Goal: Task Accomplishment & Management: Complete application form

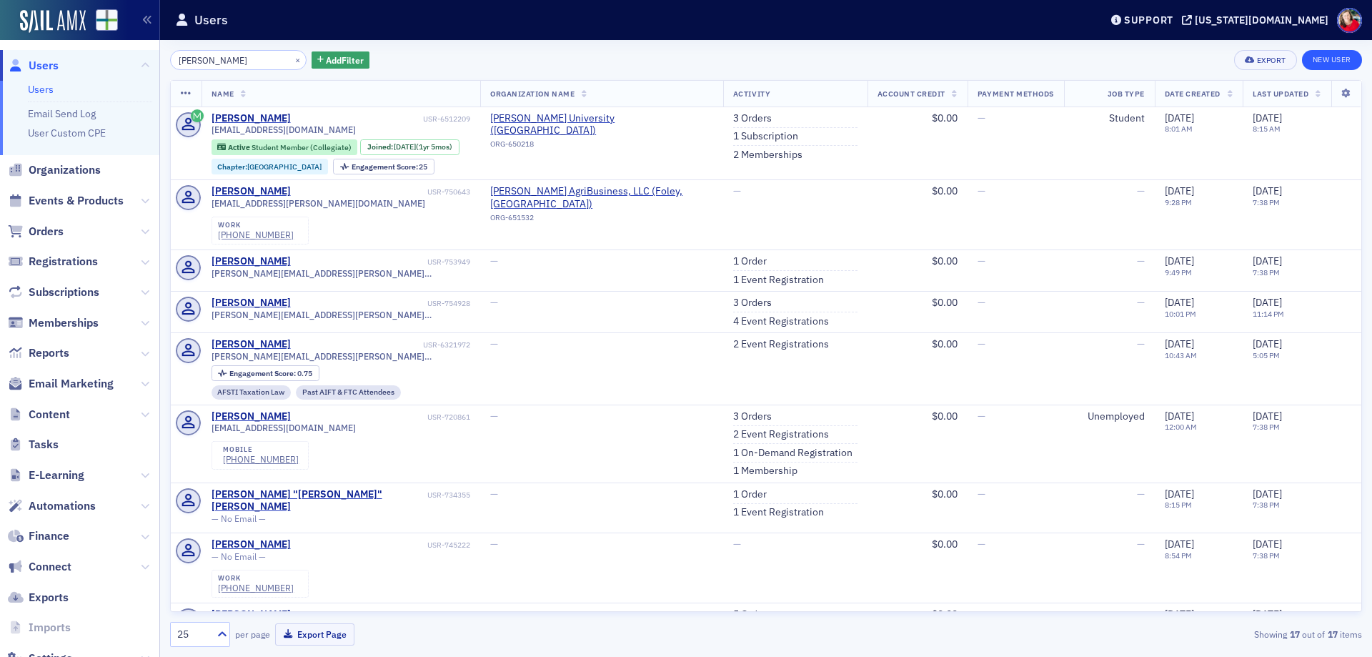
type input "[PERSON_NAME]"
click at [1331, 61] on link "New User" at bounding box center [1332, 60] width 60 height 20
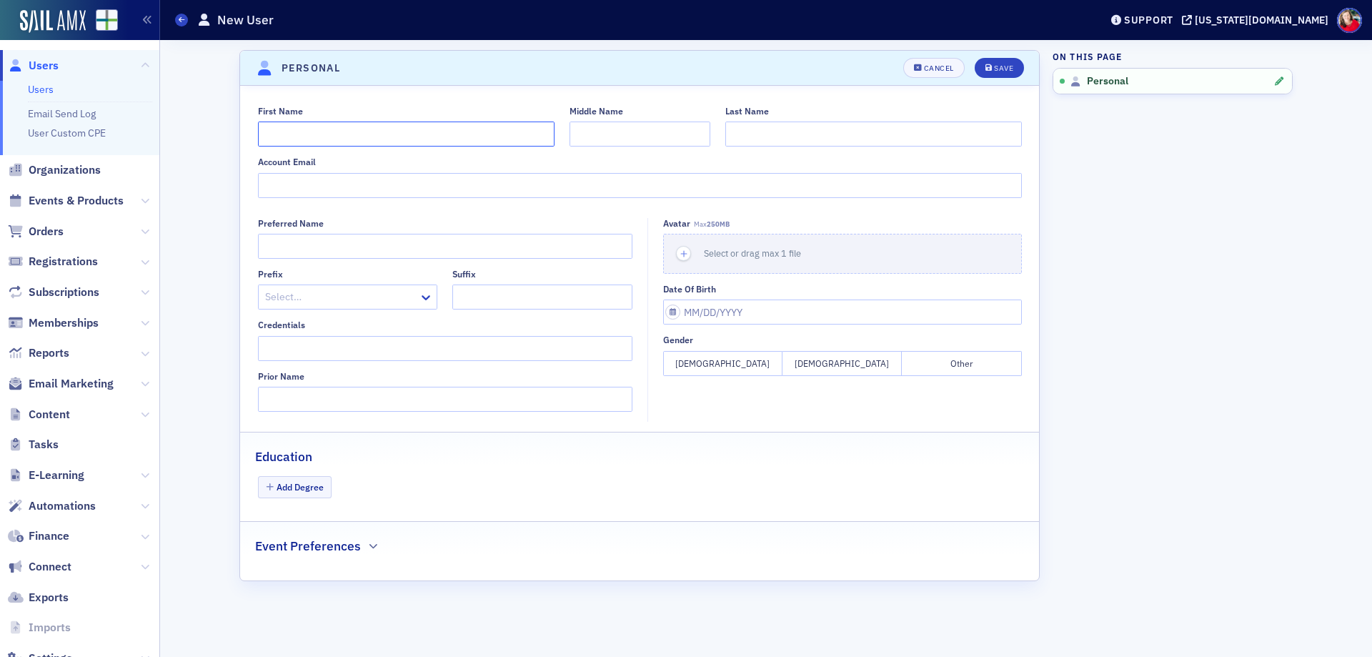
click at [302, 134] on input "First Name" at bounding box center [406, 133] width 297 height 25
type input "[PERSON_NAME]"
type input "[PERSON_NAME][EMAIL_ADDRESS][PERSON_NAME][DOMAIN_NAME]"
click at [837, 369] on button "[DEMOGRAPHIC_DATA]" at bounding box center [841, 363] width 119 height 25
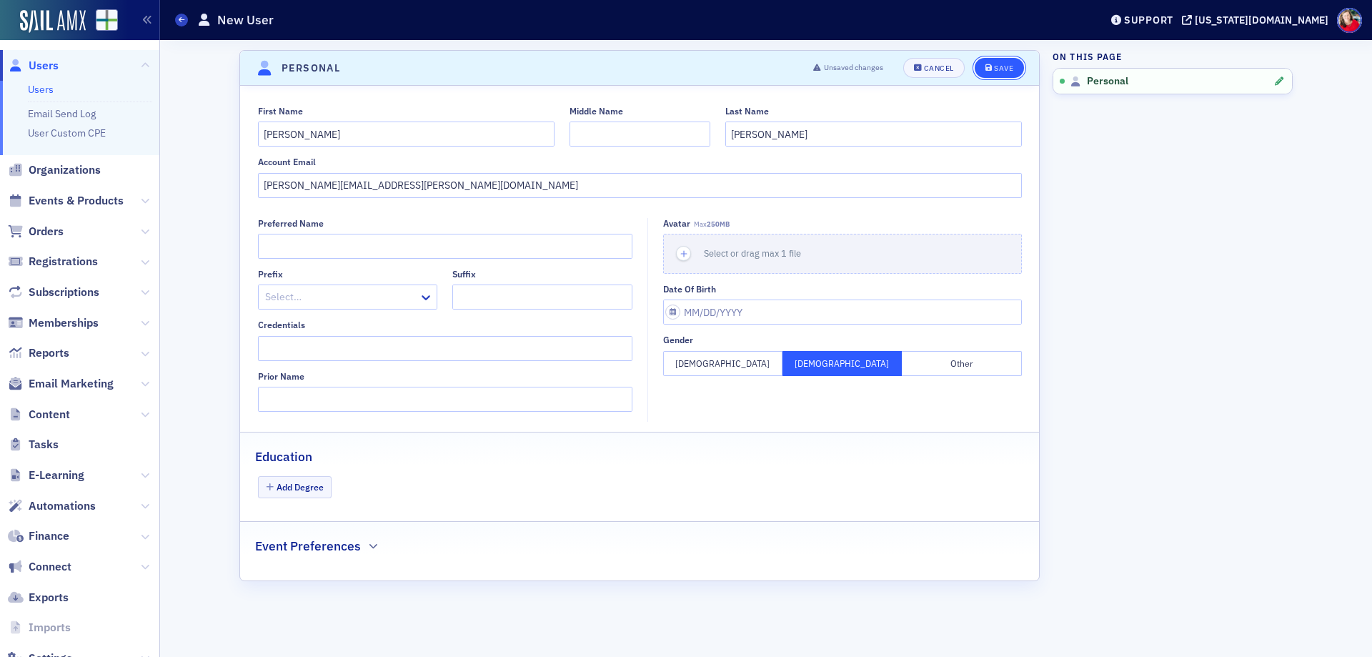
click at [1002, 69] on div "Save" at bounding box center [1003, 68] width 19 height 8
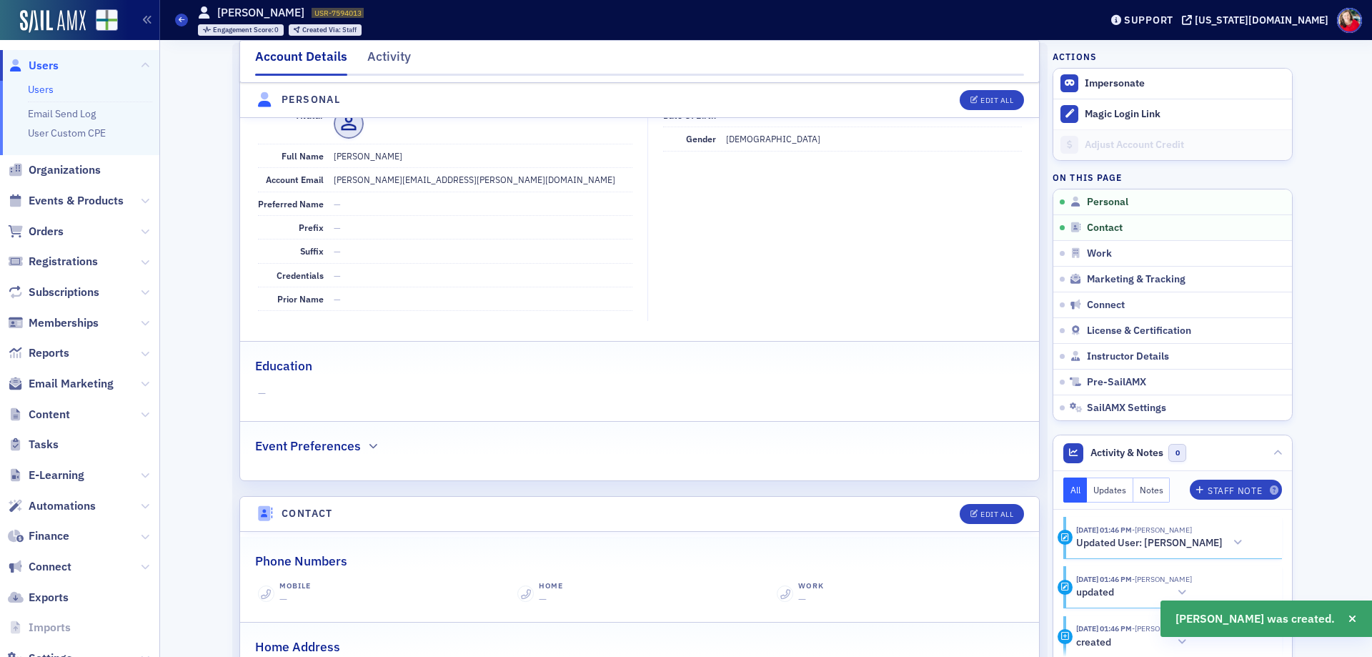
scroll to position [172, 0]
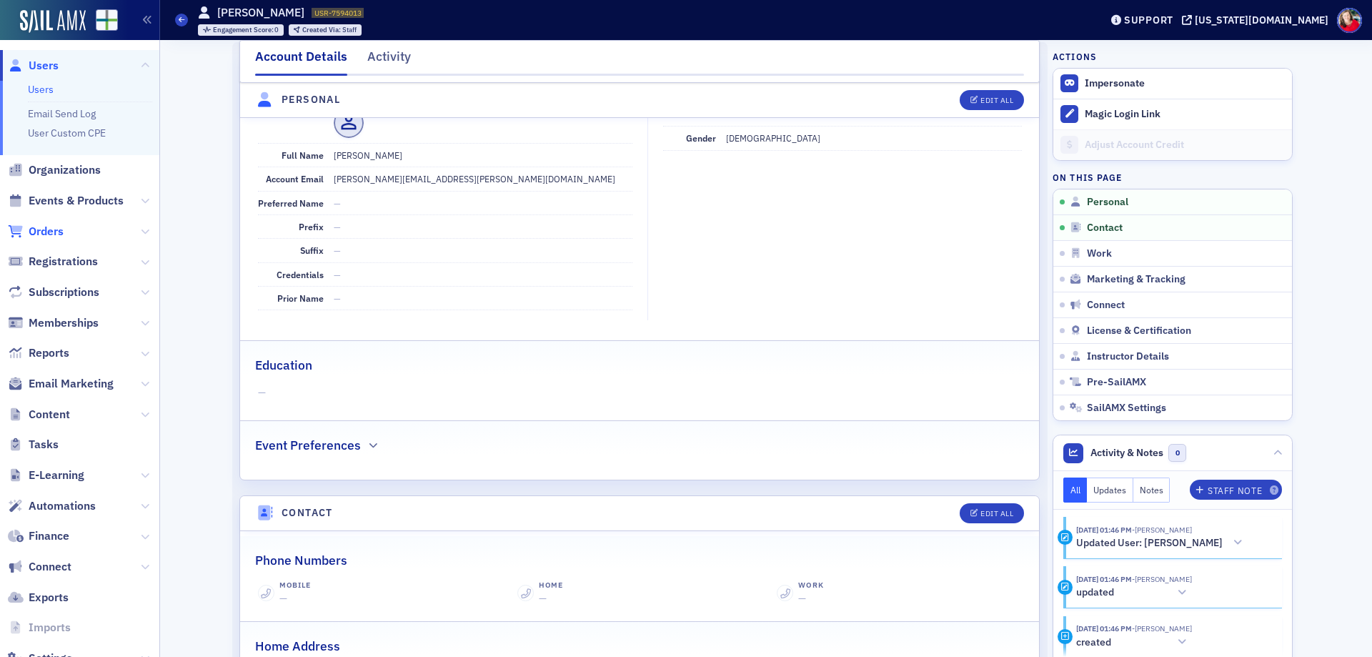
click at [51, 227] on span "Orders" at bounding box center [46, 232] width 35 height 16
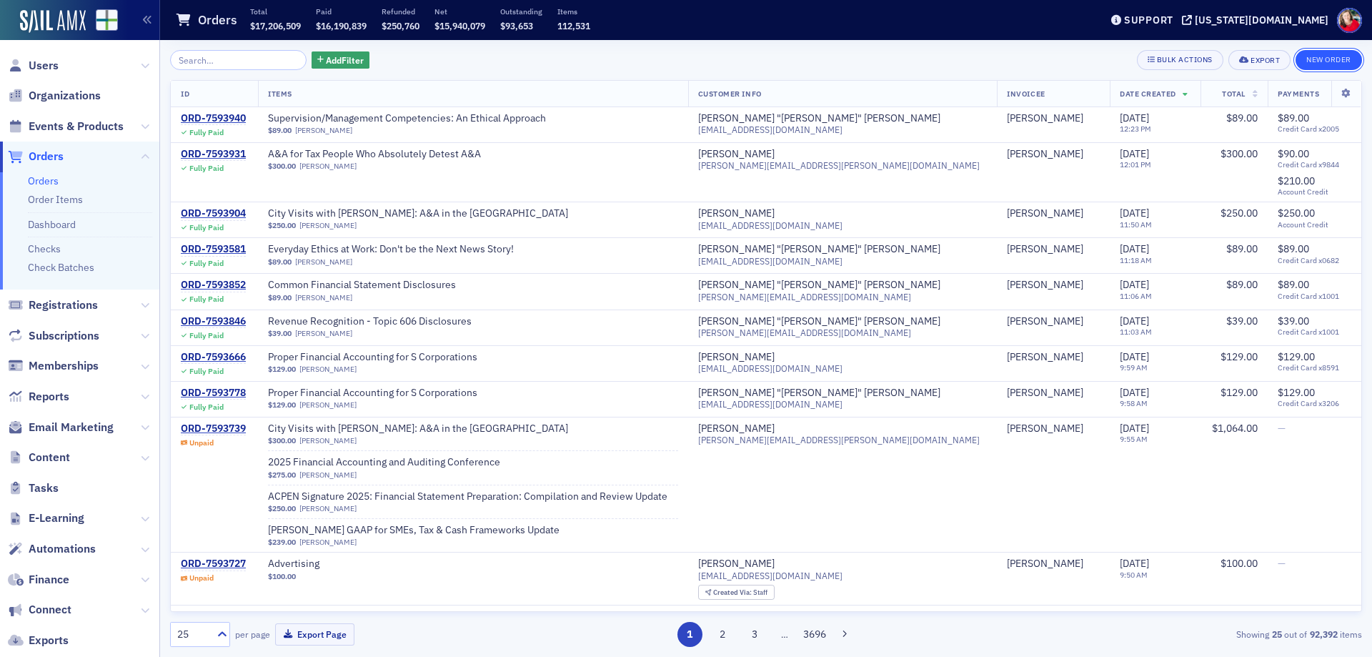
click at [1308, 61] on button "New Order" at bounding box center [1329, 60] width 66 height 20
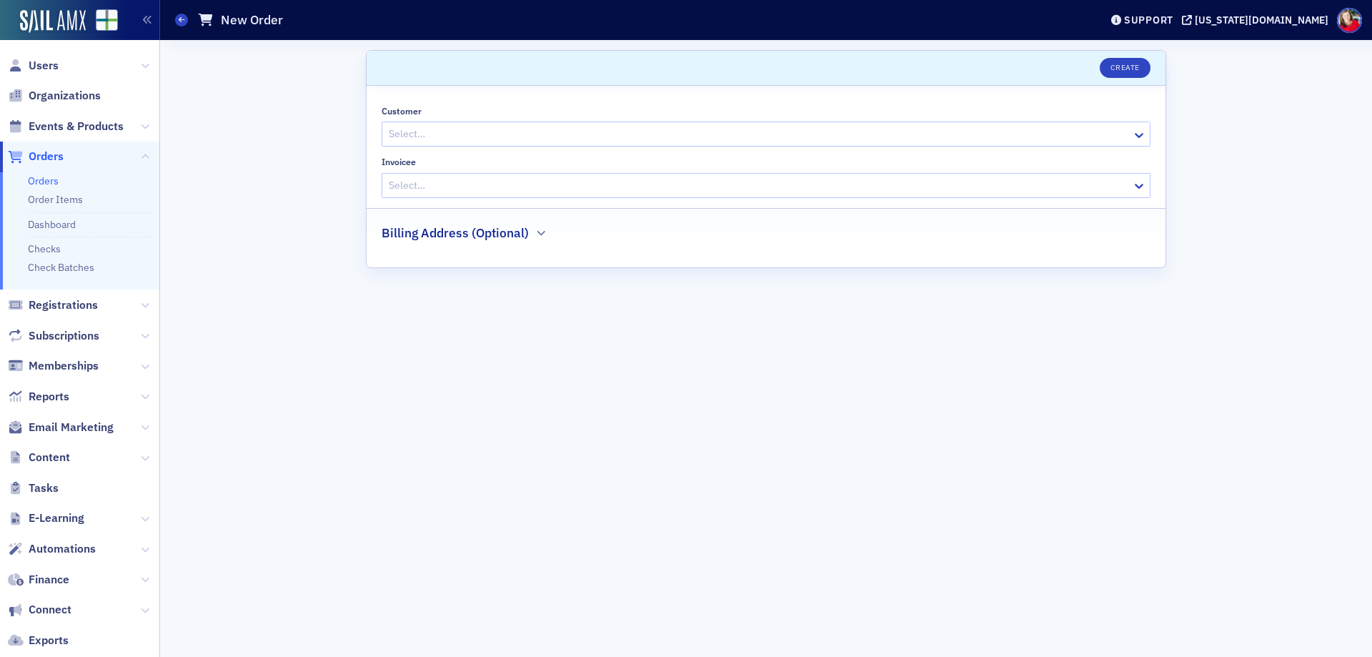
click at [563, 134] on div at bounding box center [758, 134] width 743 height 18
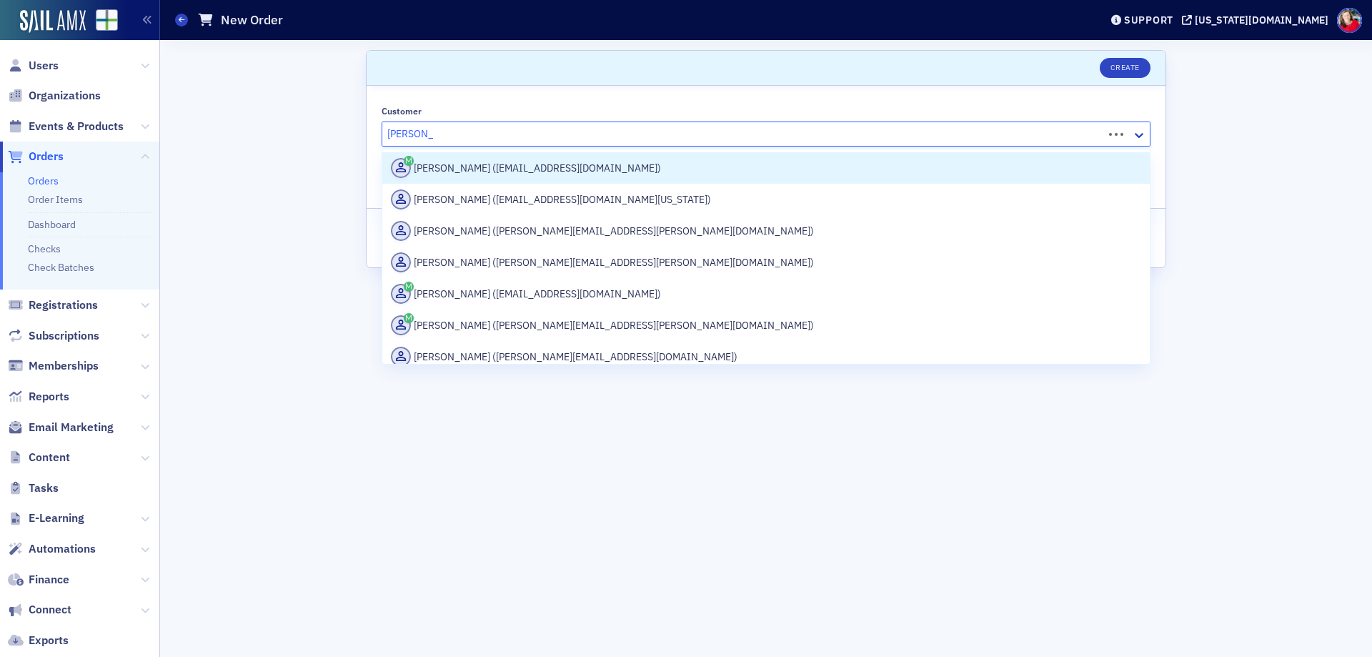
type input "[PERSON_NAME]"
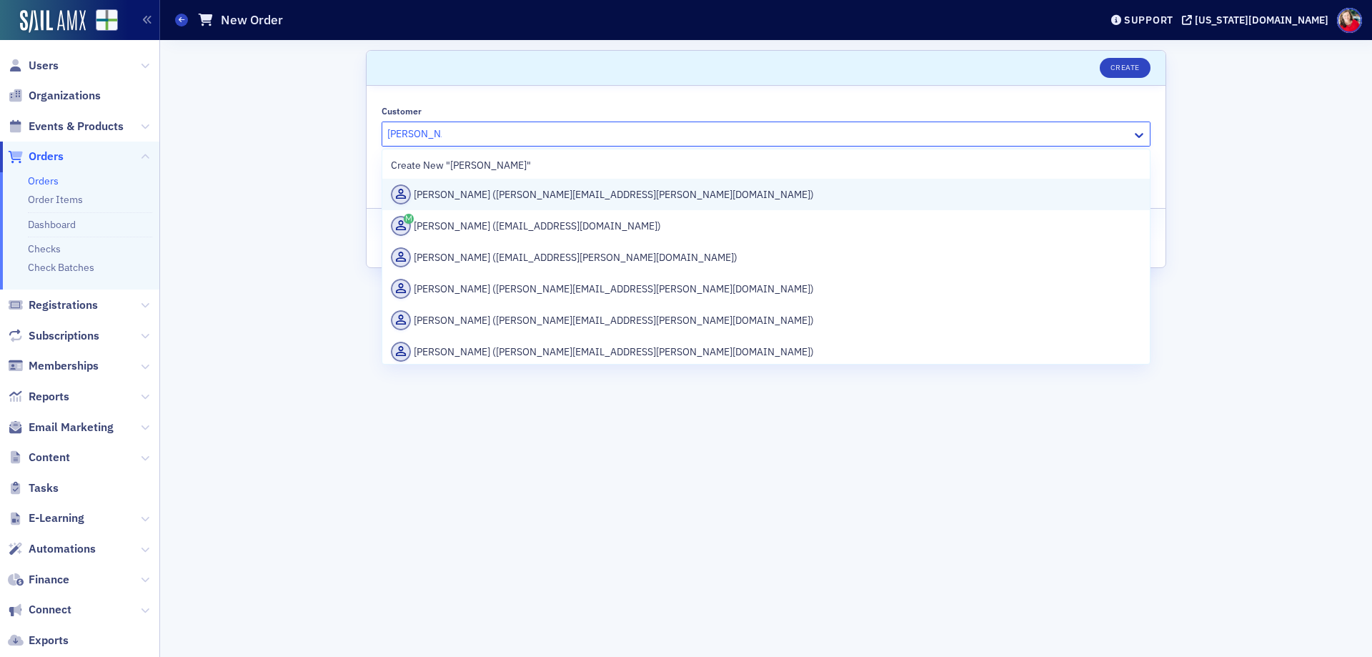
click at [510, 199] on div "[PERSON_NAME] ([PERSON_NAME][EMAIL_ADDRESS][PERSON_NAME][DOMAIN_NAME])" at bounding box center [766, 194] width 750 height 20
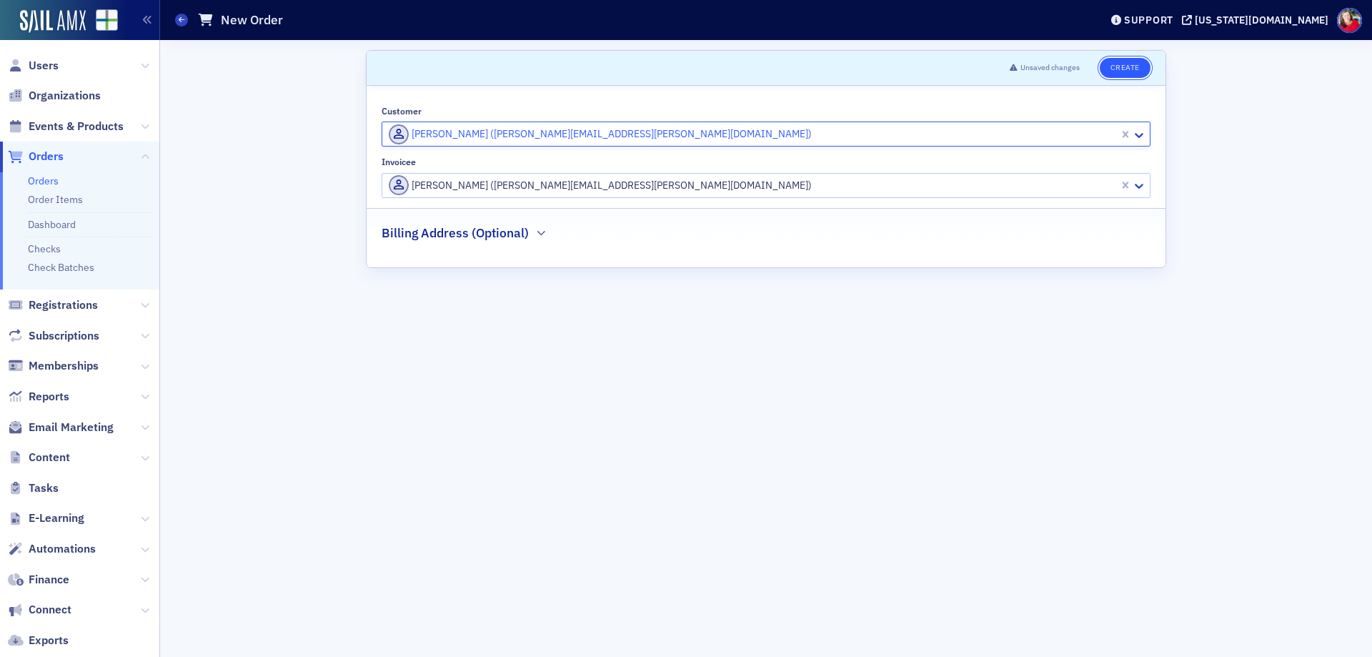
click at [1134, 69] on button "Create" at bounding box center [1125, 68] width 51 height 20
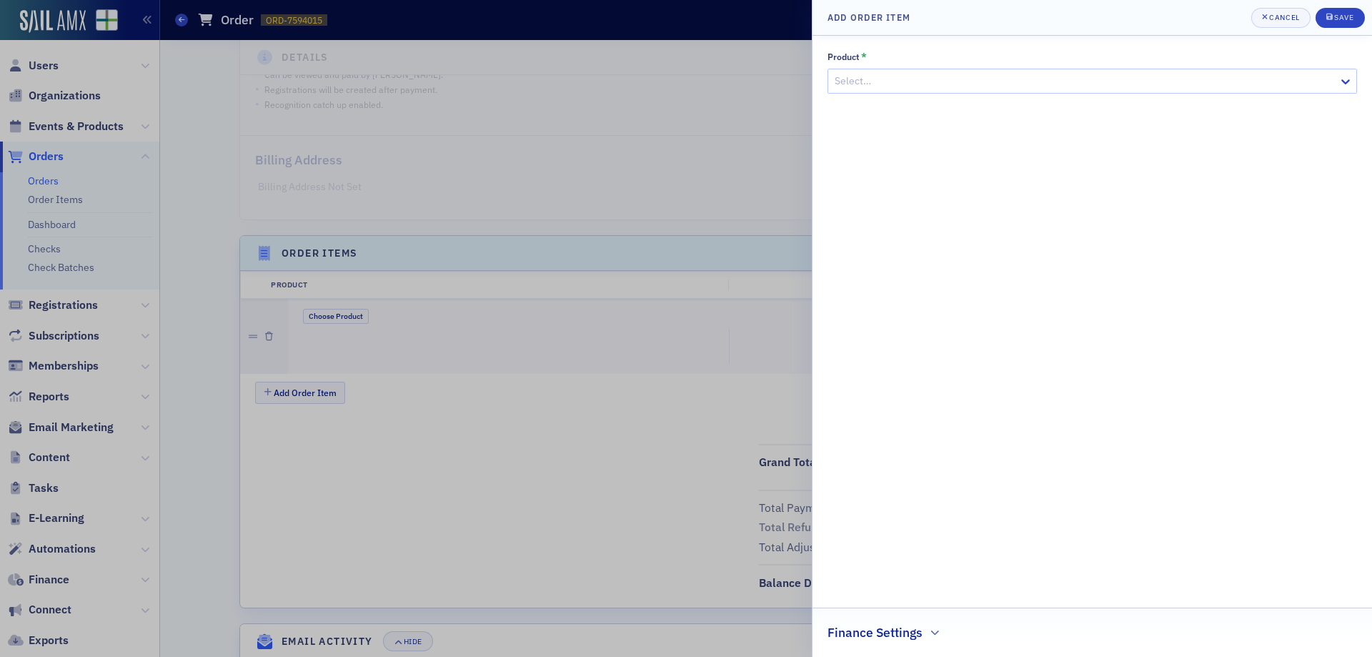
scroll to position [299, 0]
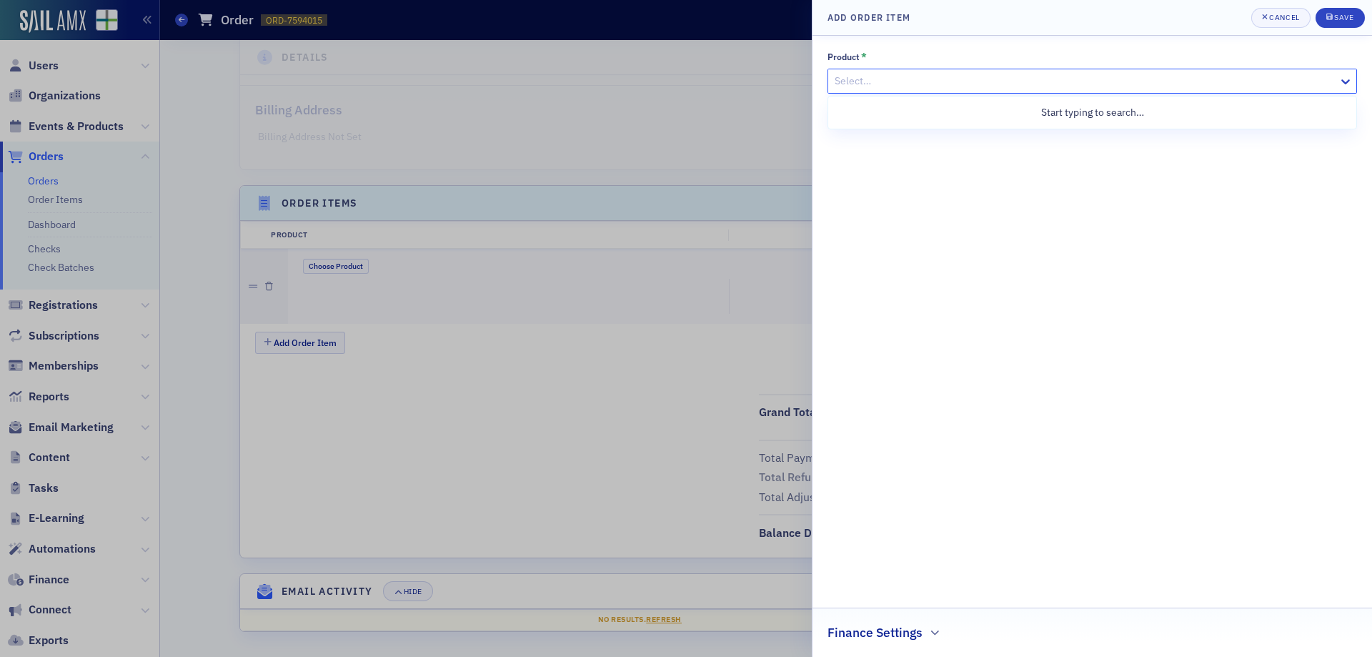
click at [896, 86] on div at bounding box center [1085, 81] width 504 height 18
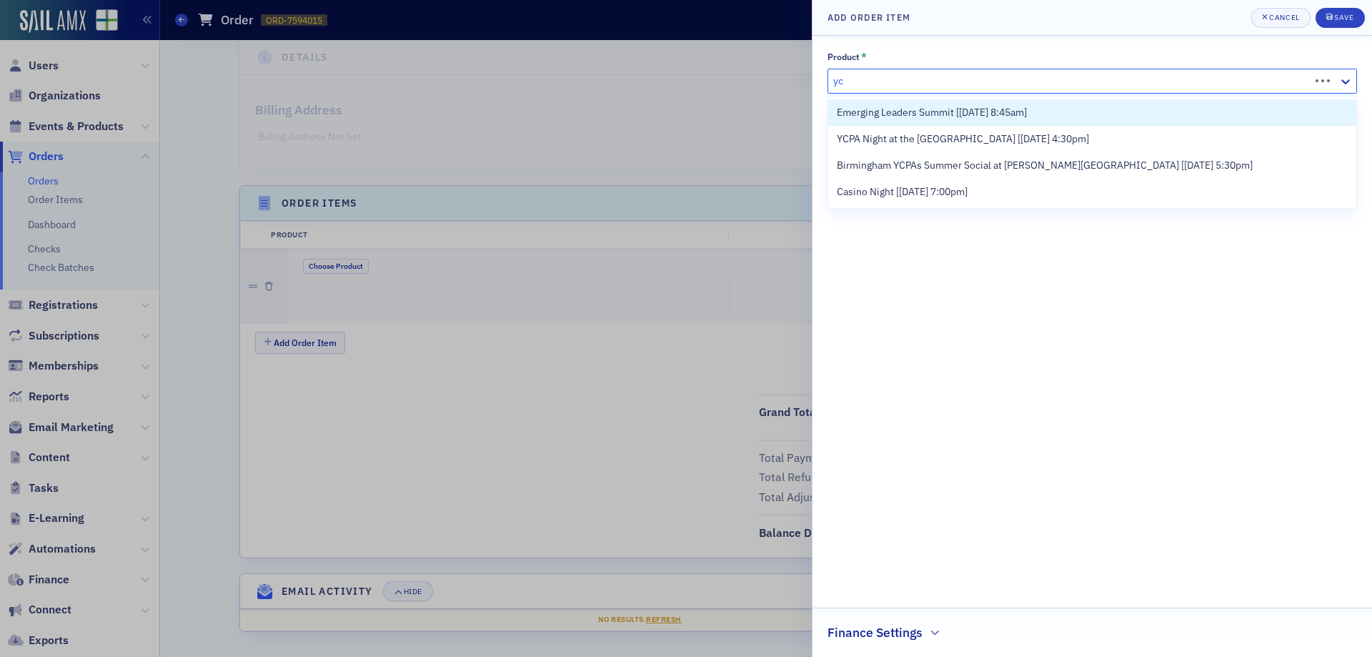
type input "y"
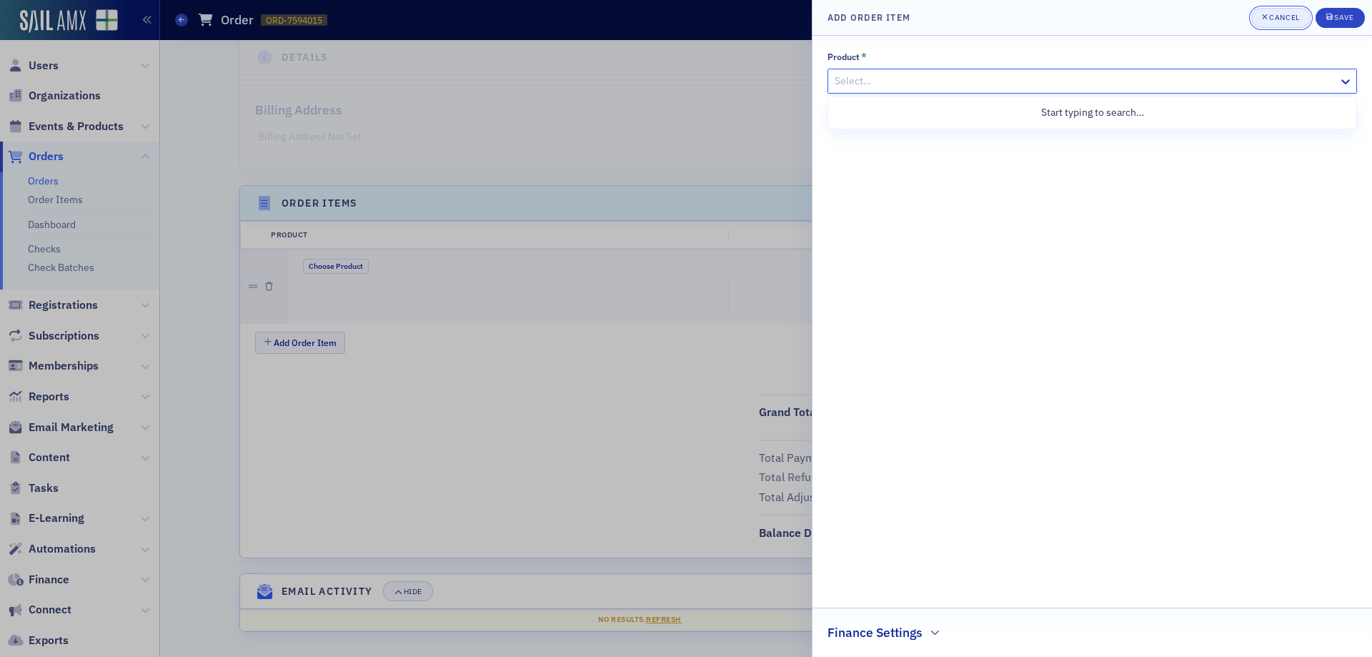
click at [1269, 23] on div "button" at bounding box center [1266, 17] width 8 height 11
